Goal: Task Accomplishment & Management: Use online tool/utility

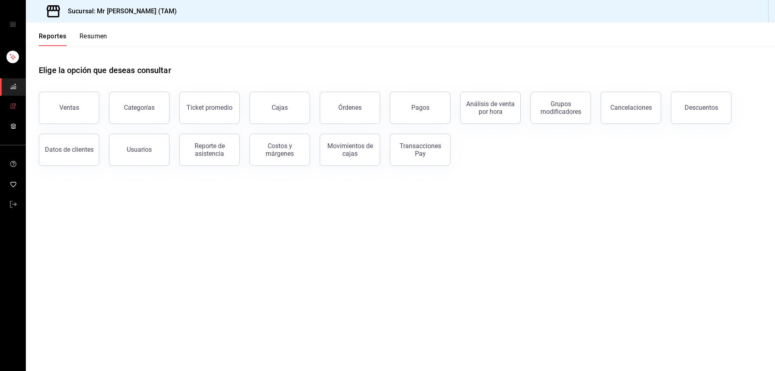
click at [21, 106] on link "mailbox folders" at bounding box center [12, 106] width 25 height 17
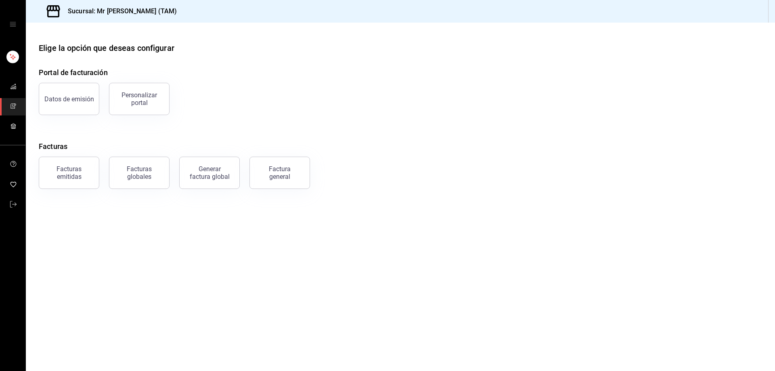
click at [277, 180] on button "Factura general" at bounding box center [280, 173] width 61 height 32
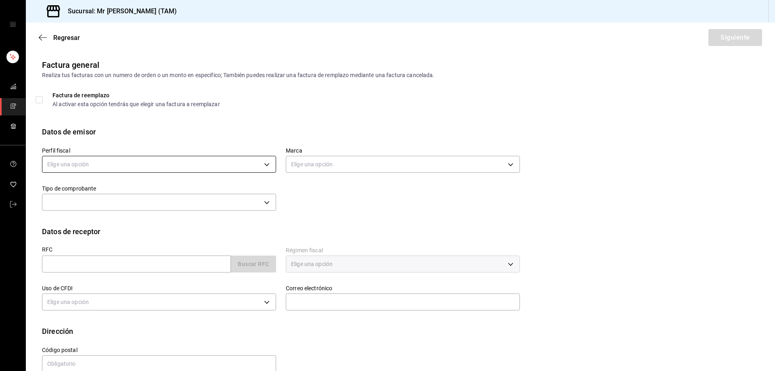
click at [113, 167] on body "Sucursal: Mr Smoky (TAM) Regresar Siguiente Factura general Realiza tus factura…" at bounding box center [387, 185] width 775 height 371
click at [102, 203] on li "LARISSA ITZEL ANG BAUTISTA" at bounding box center [157, 205] width 231 height 15
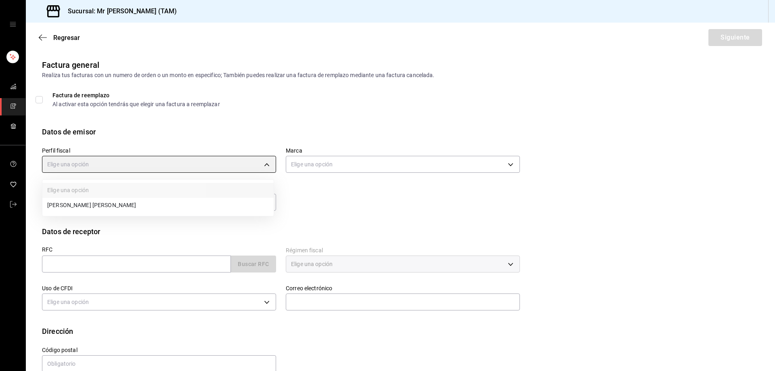
type input "81e23790-b5c9-42c9-a779-7127cee00b47"
type input "7082ddc5-3cea-471a-bd4f-d41619b848f0"
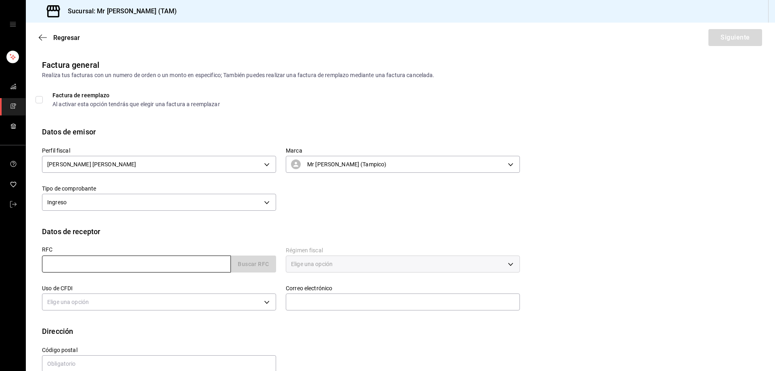
click at [120, 264] on input "text" at bounding box center [136, 264] width 189 height 17
paste input "MEFJ8003032B7"
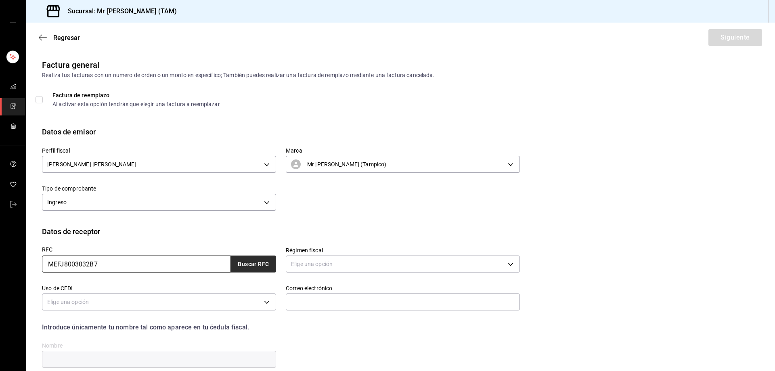
type input "MEFJ8003032B7"
click at [250, 265] on button "Buscar RFC" at bounding box center [253, 264] width 45 height 17
type input "jmedrano@purifika.com"
type input "76146"
type input "JORGE AMADOR MEDRANO FRANCO"
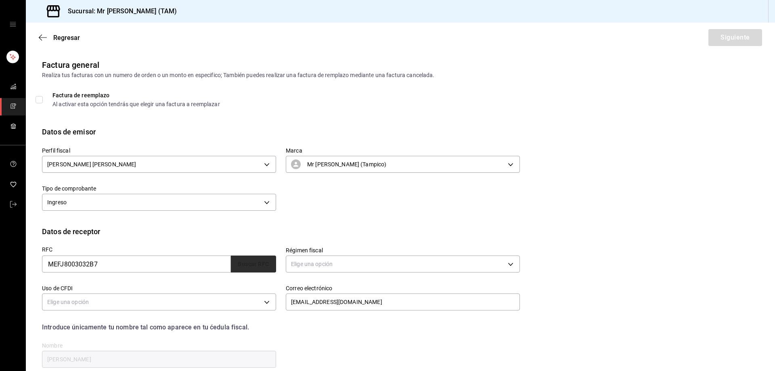
type input "612"
type input "G03"
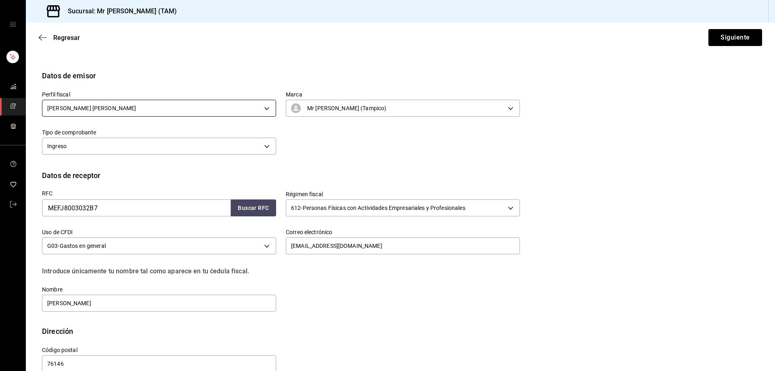
scroll to position [71, 0]
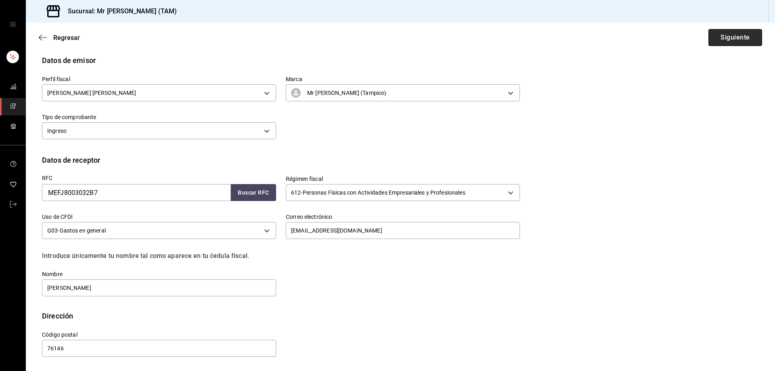
click at [722, 39] on button "Siguiente" at bounding box center [736, 37] width 54 height 17
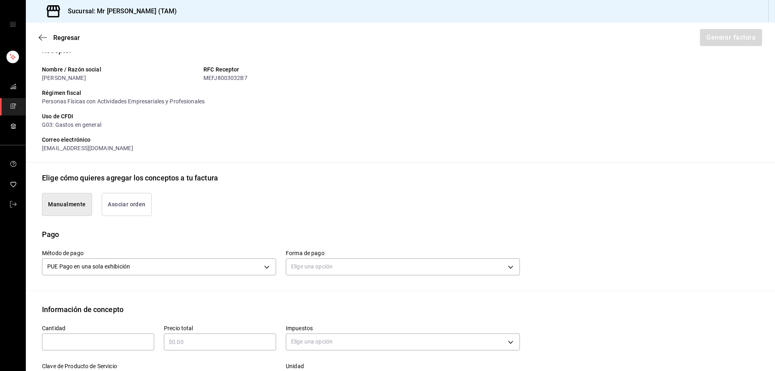
scroll to position [193, 0]
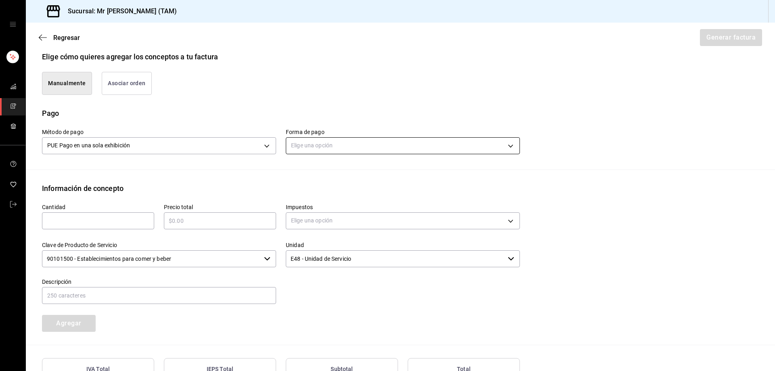
click at [396, 140] on body "Sucursal: Mr Smoky (TAM) Regresar Generar factura Emisor Perfil fiscal LARISSA …" at bounding box center [387, 185] width 775 height 371
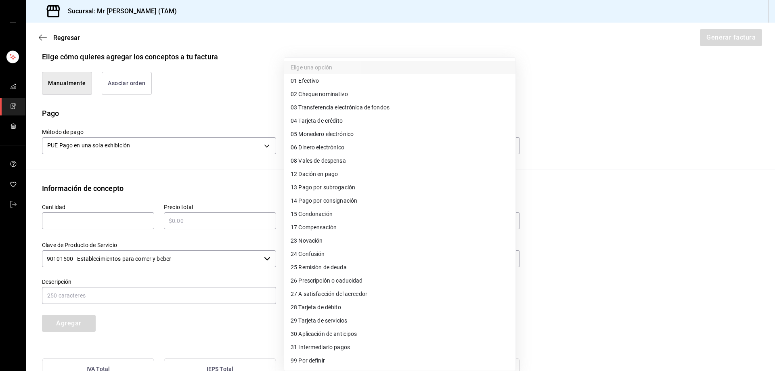
click at [313, 83] on span "01 Efectivo" at bounding box center [305, 81] width 28 height 8
type input "01"
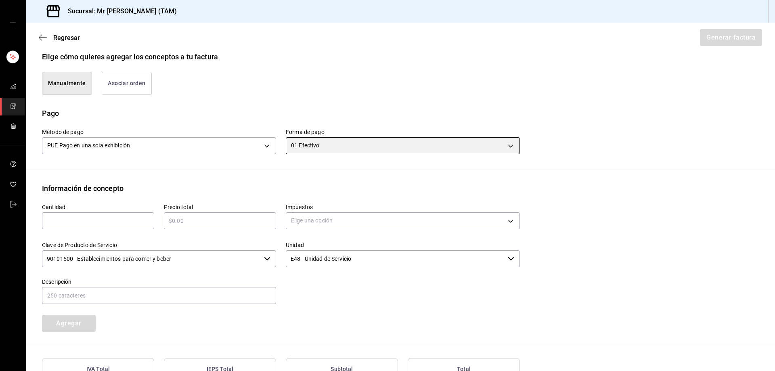
scroll to position [233, 0]
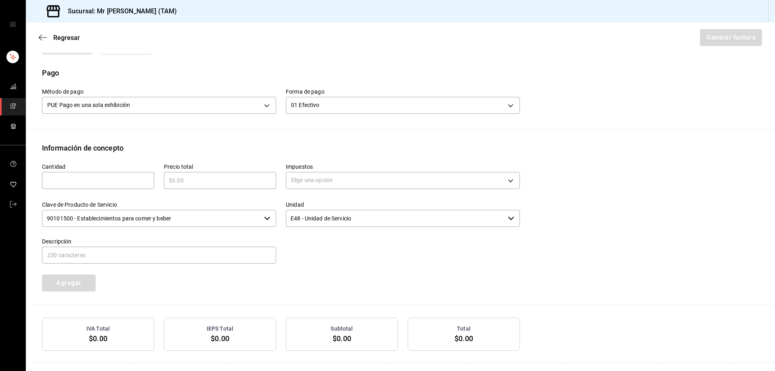
click at [128, 181] on input "text" at bounding box center [98, 181] width 112 height 10
type input "1"
type input "$445"
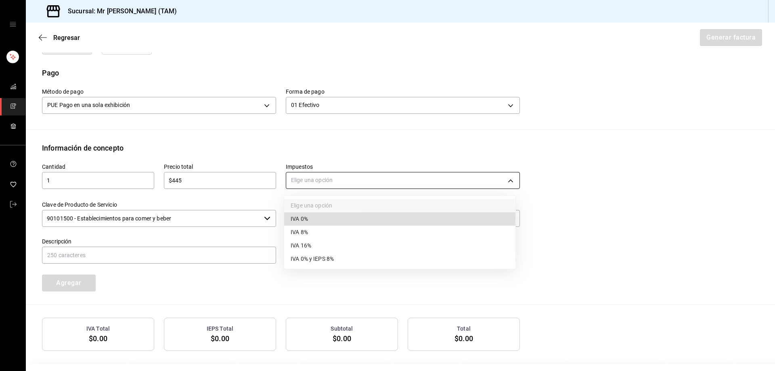
click at [321, 178] on body "Sucursal: Mr Smoky (TAM) Regresar Generar factura Emisor Perfil fiscal LARISSA …" at bounding box center [387, 185] width 775 height 371
click at [313, 243] on li "IVA 16%" at bounding box center [399, 245] width 231 height 13
type input "IVA_16"
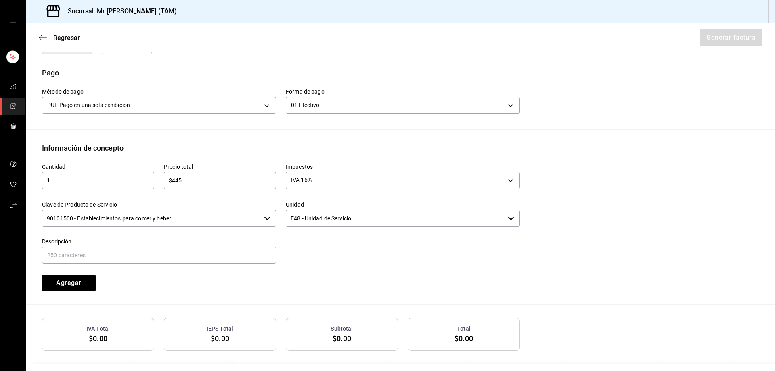
click at [203, 215] on input "90101500 - Establecimientos para comer y beber" at bounding box center [151, 218] width 219 height 17
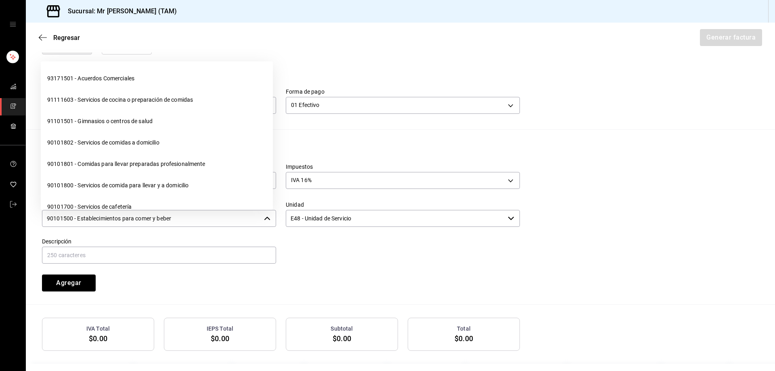
click at [203, 215] on input "90101500 - Establecimientos para comer y beber" at bounding box center [151, 218] width 219 height 17
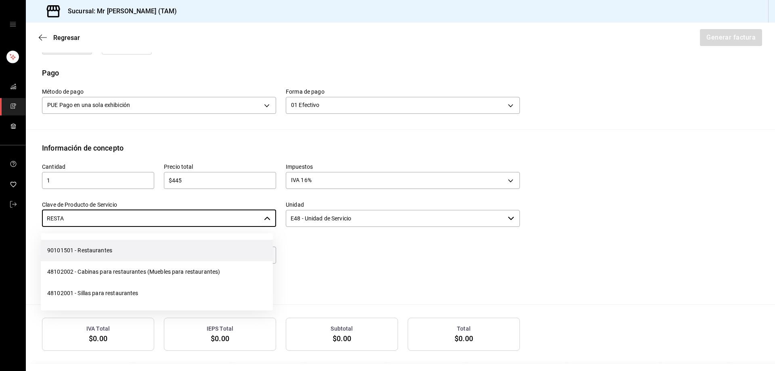
click at [121, 247] on li "90101501 - Restaurantes" at bounding box center [157, 250] width 232 height 21
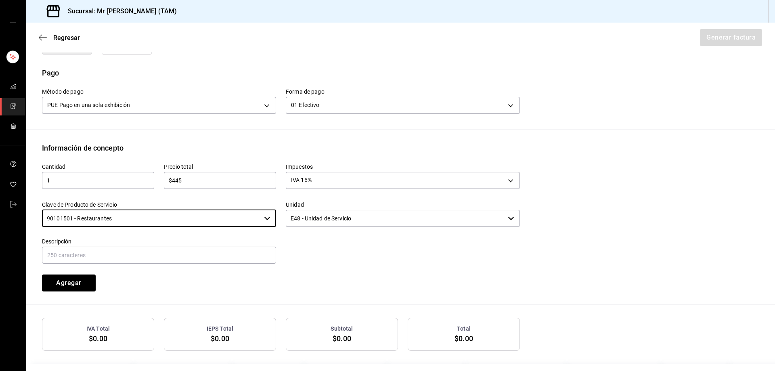
type input "90101501 - Restaurantes"
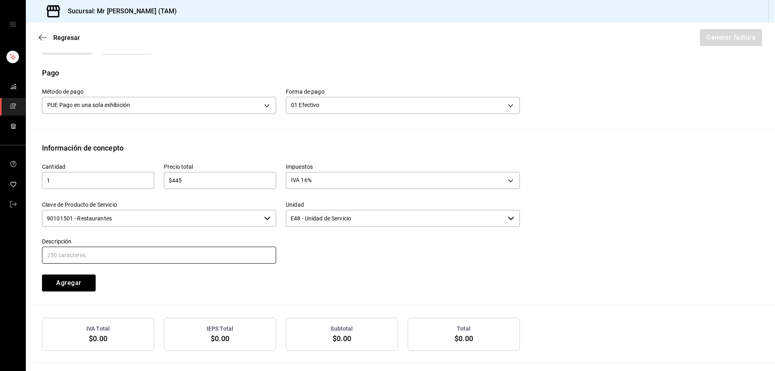
click at [162, 252] on input "text" at bounding box center [159, 255] width 234 height 17
click at [104, 253] on input "CONSUMO DEL DIA 14 AGOSTO 2025" at bounding box center [159, 255] width 234 height 17
type input "CONSUMO DEL DIA 16 AGOSTO 2025"
click at [357, 264] on div at bounding box center [398, 246] width 244 height 37
click at [81, 287] on button "Agregar" at bounding box center [69, 283] width 54 height 17
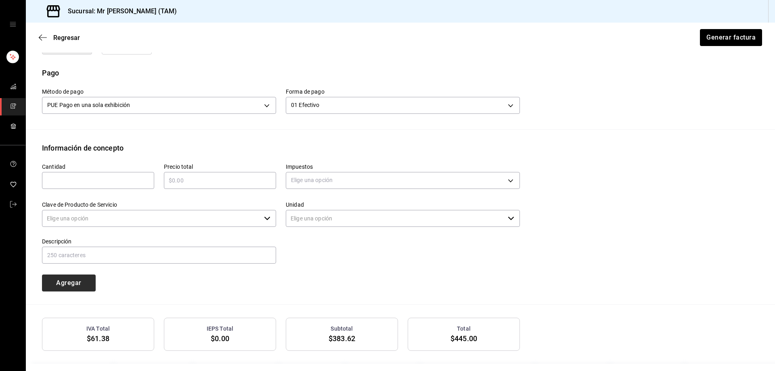
type input "90101500 - Establecimientos para comer y beber"
type input "E48 - Unidad de Servicio"
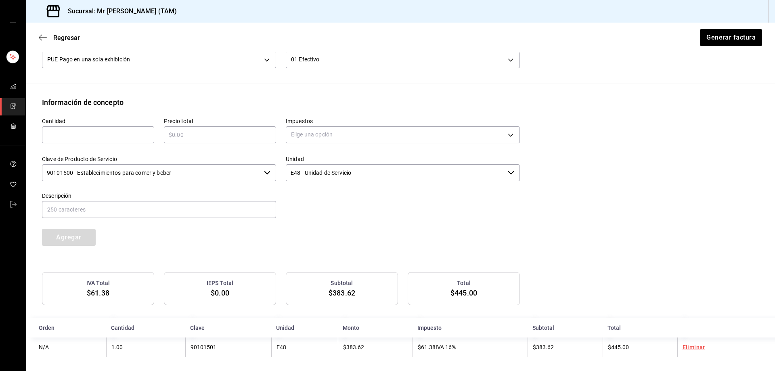
scroll to position [282, 0]
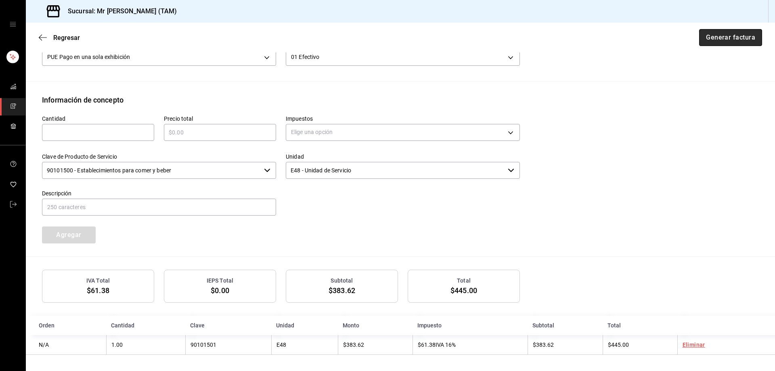
click at [726, 32] on button "Generar factura" at bounding box center [730, 37] width 63 height 17
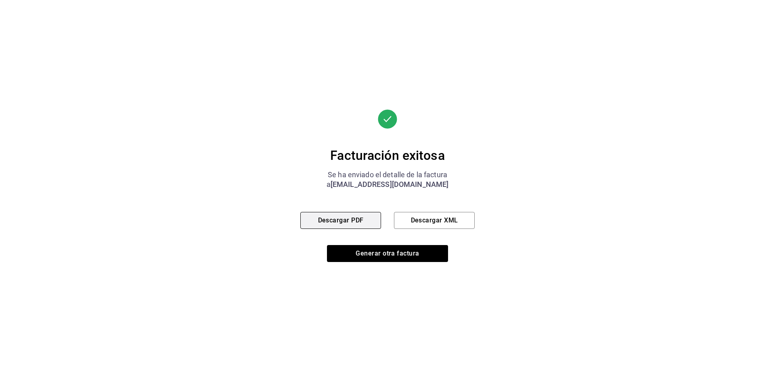
click at [366, 228] on button "Descargar PDF" at bounding box center [340, 220] width 81 height 17
click at [458, 220] on button "Descargar XML" at bounding box center [434, 220] width 81 height 17
